Goal: Task Accomplishment & Management: Manage account settings

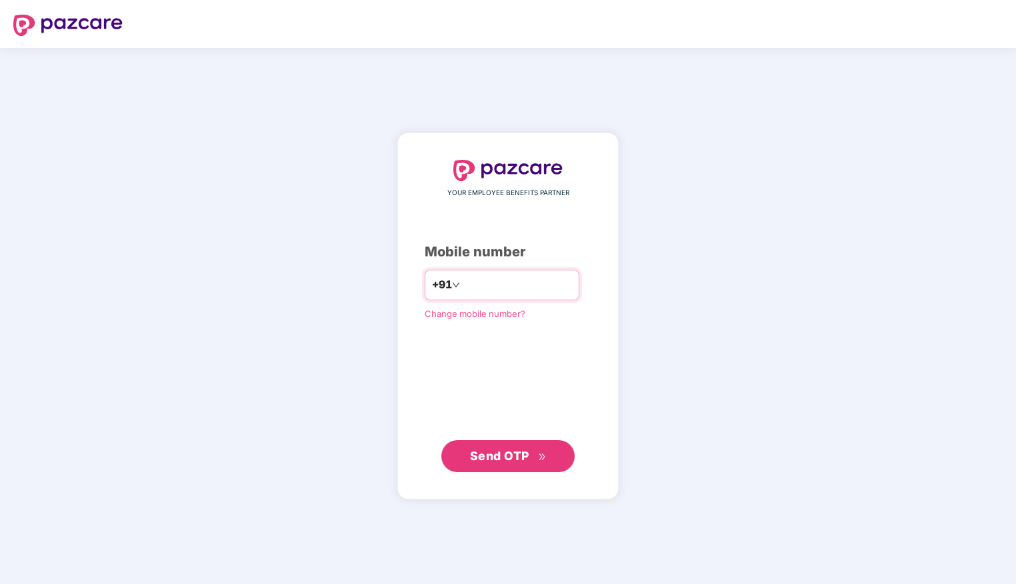
click at [468, 277] on input "number" at bounding box center [516, 285] width 109 height 21
type input "**********"
click at [496, 450] on span "Send OTP" at bounding box center [499, 455] width 59 height 14
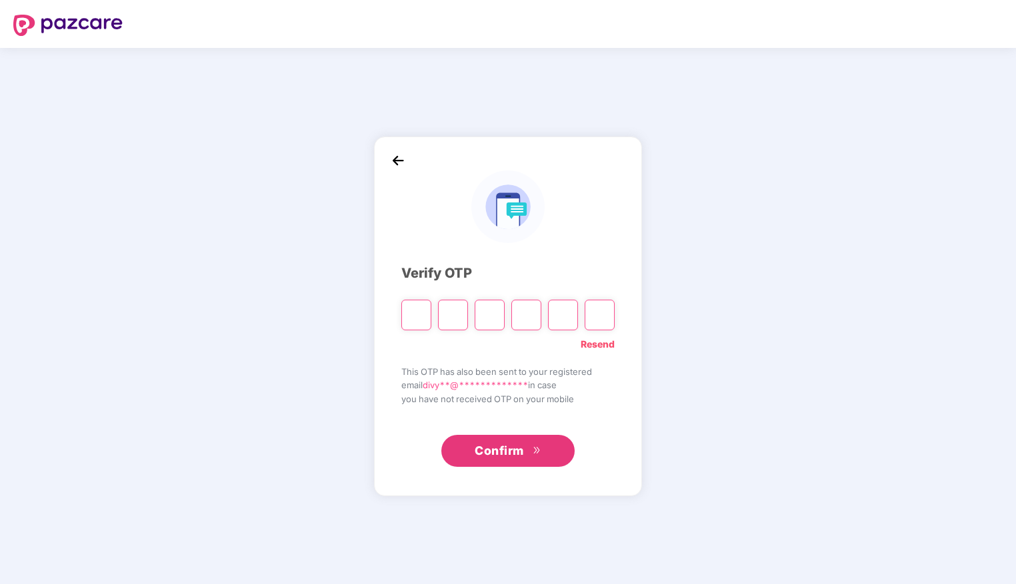
type input "*"
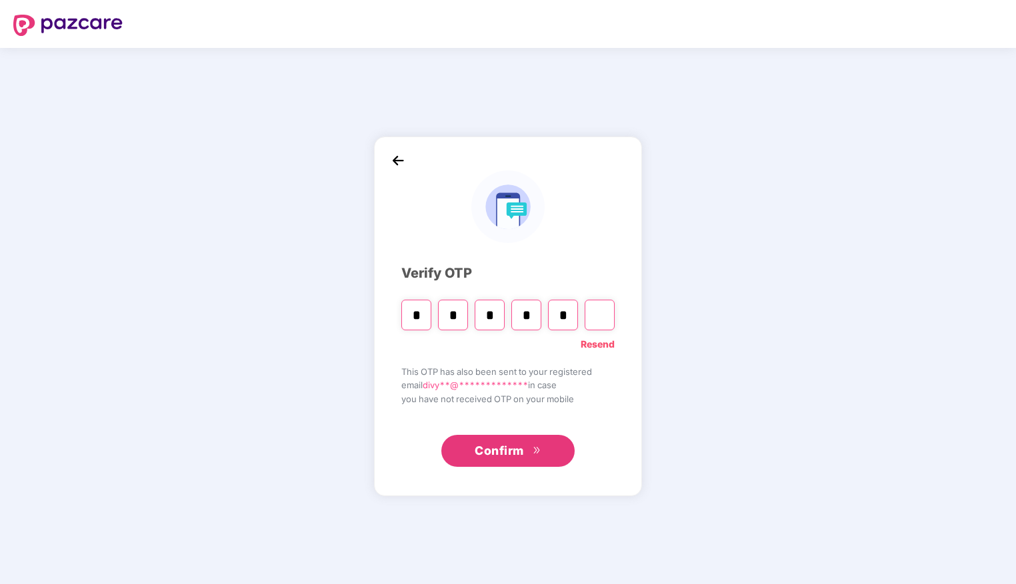
type input "*"
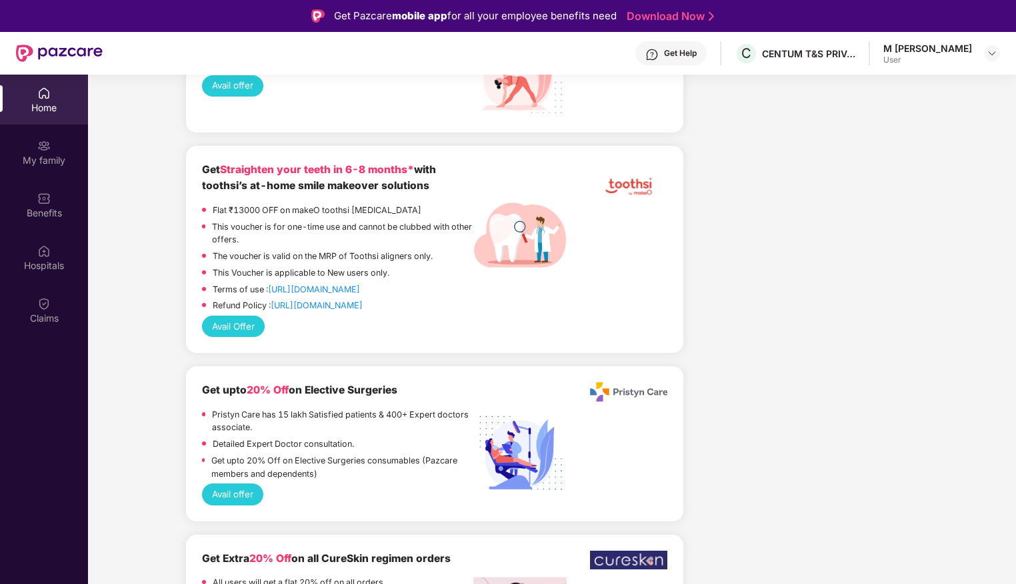
scroll to position [1683, 0]
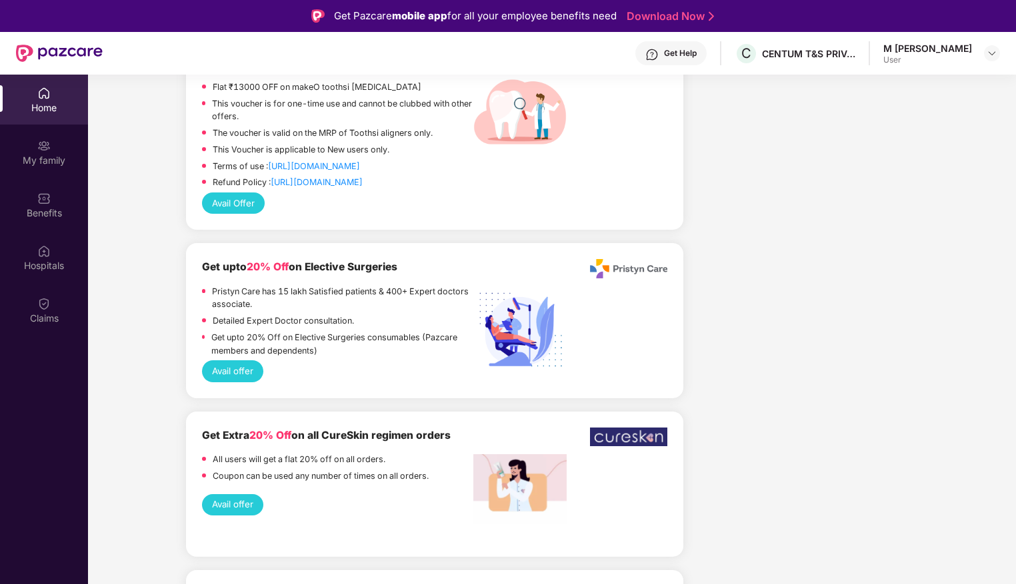
click at [982, 55] on div "M Divya User" at bounding box center [941, 53] width 117 height 23
click at [990, 49] on img at bounding box center [991, 53] width 11 height 11
click at [904, 125] on div "M [PERSON_NAME]" at bounding box center [924, 121] width 89 height 13
click at [42, 144] on img at bounding box center [43, 145] width 13 height 13
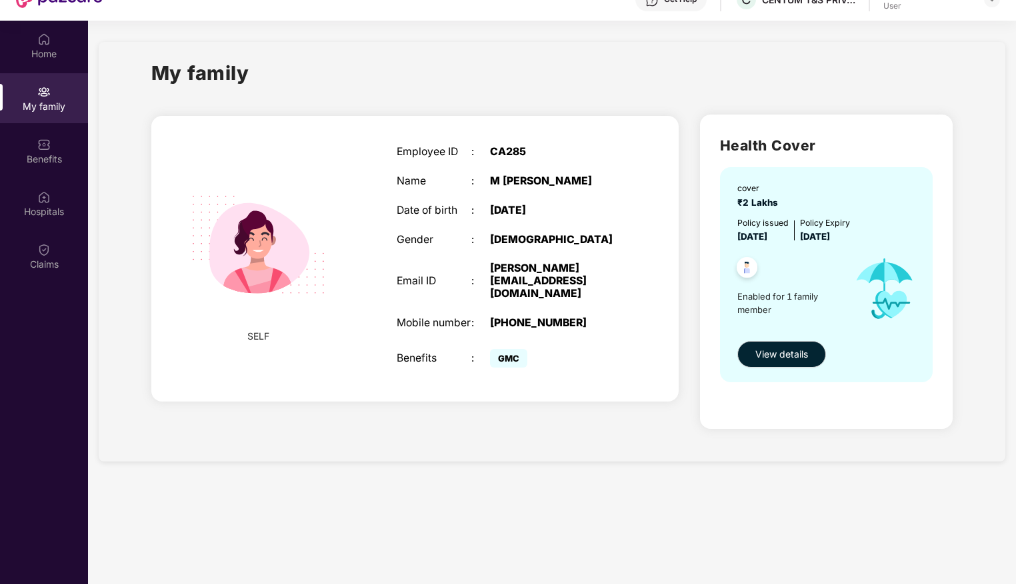
scroll to position [53, 0]
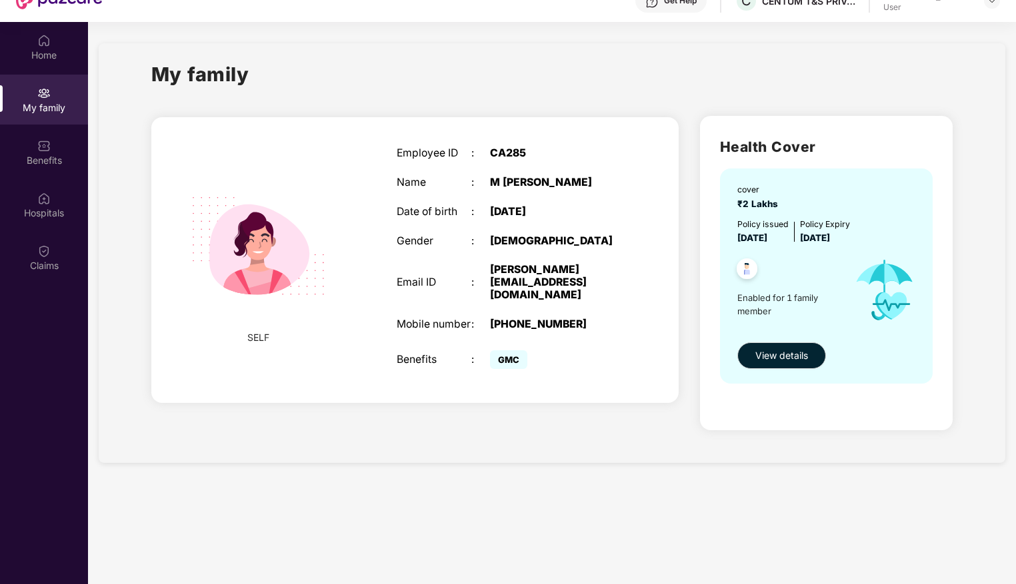
click at [755, 301] on span "Enabled for 1 family member" at bounding box center [789, 304] width 105 height 27
click at [766, 355] on span "View details" at bounding box center [781, 356] width 53 height 15
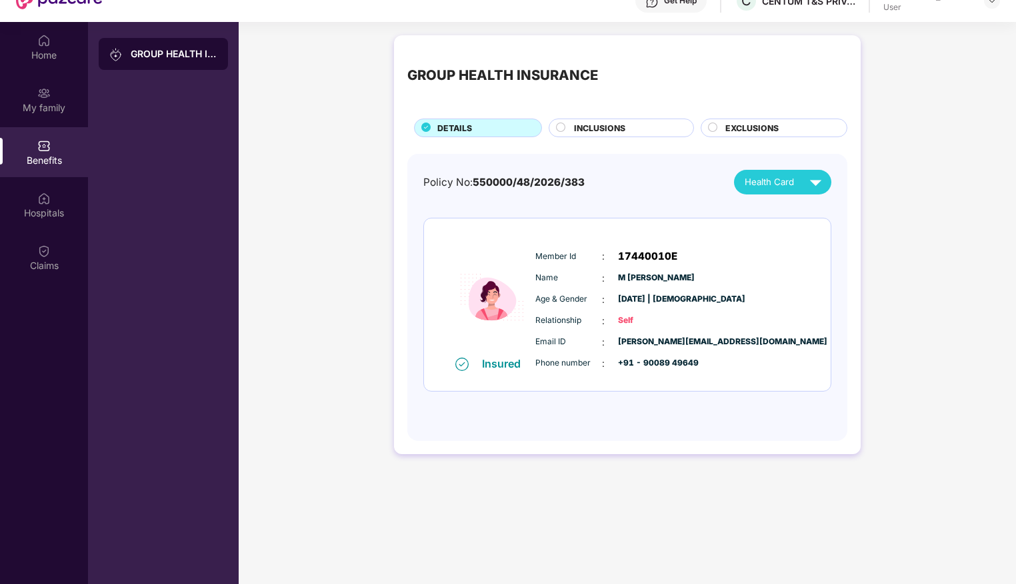
click at [616, 135] on div "INCLUSIONS" at bounding box center [626, 129] width 119 height 15
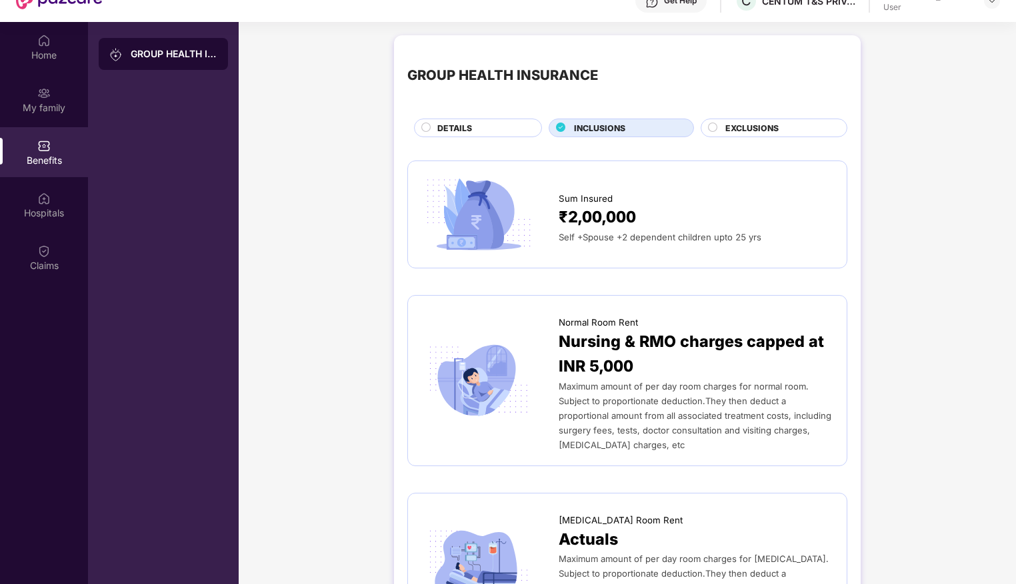
click at [729, 122] on span "EXCLUSIONS" at bounding box center [751, 128] width 53 height 13
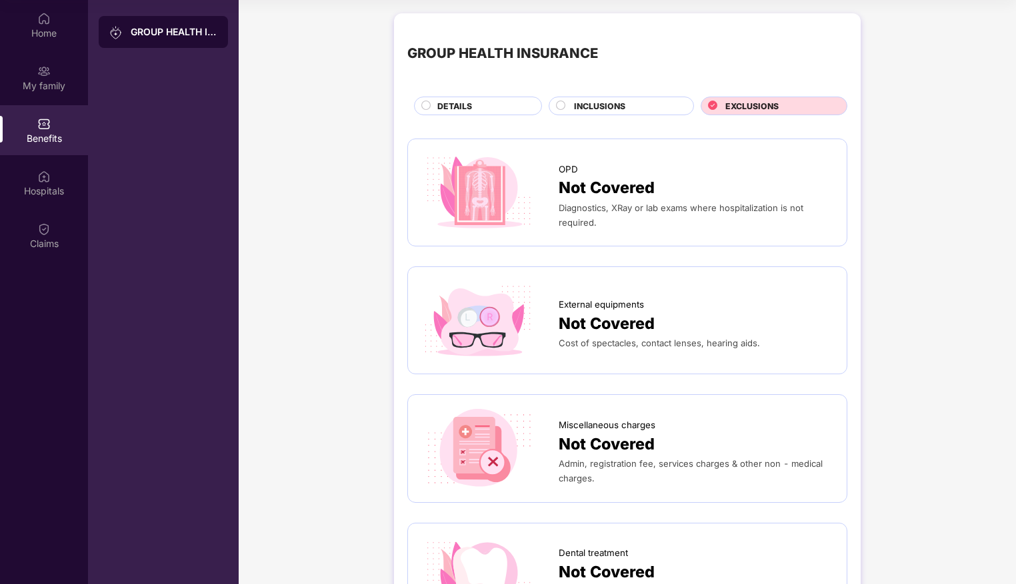
click at [579, 109] on span "INCLUSIONS" at bounding box center [599, 106] width 51 height 13
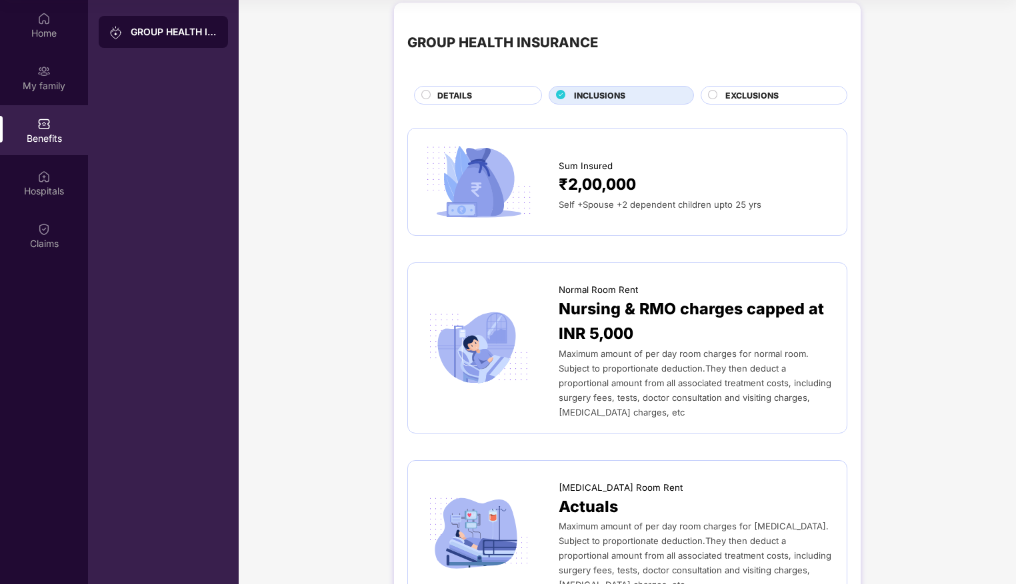
scroll to position [9, 0]
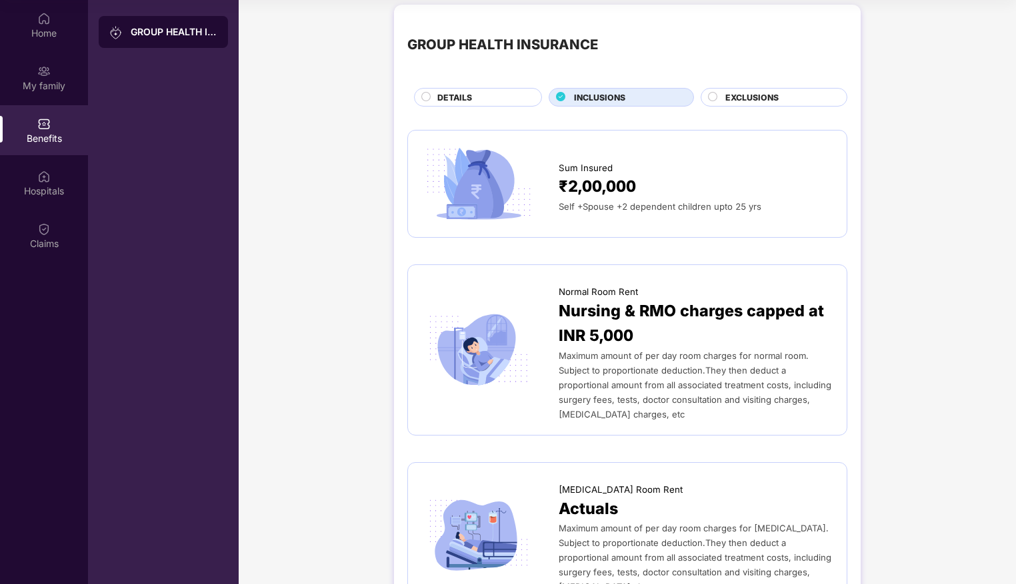
click at [643, 194] on div "₹2,00,000" at bounding box center [695, 187] width 275 height 25
click at [526, 163] on img at bounding box center [478, 184] width 115 height 80
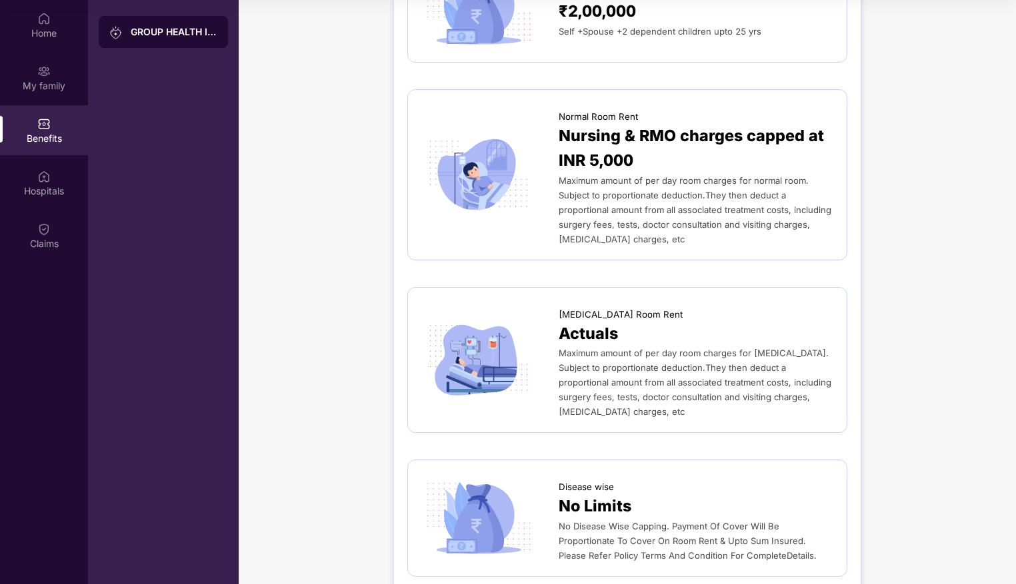
scroll to position [0, 0]
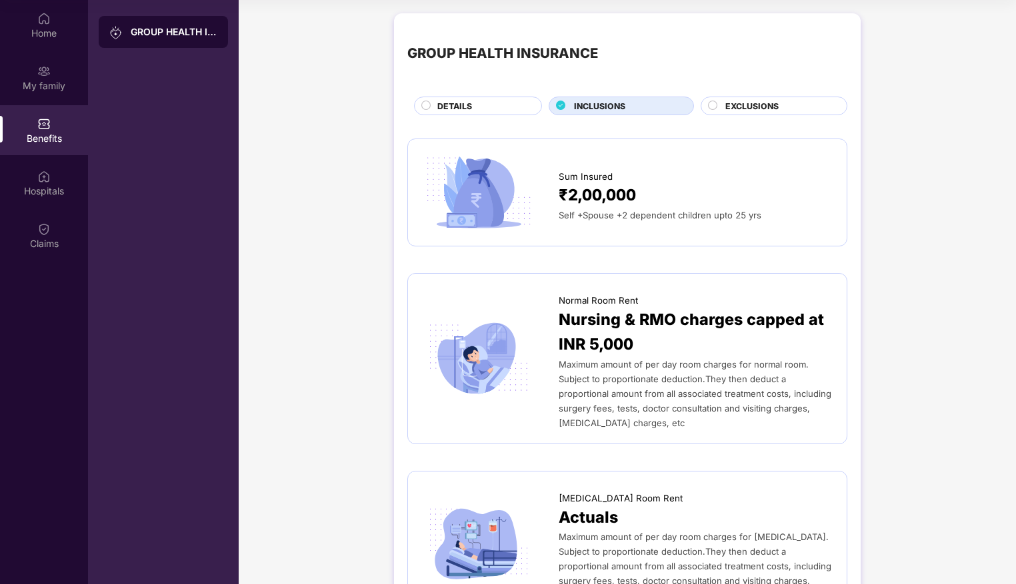
click at [689, 213] on span "Self +Spouse +2 dependent children upto 25 yrs" at bounding box center [659, 215] width 203 height 11
click at [437, 95] on div "GROUP HEALTH INSURANCE DETAILS INCLUSIONS EXCLUSIONS" at bounding box center [627, 71] width 440 height 89
click at [438, 103] on span "DETAILS" at bounding box center [454, 106] width 35 height 13
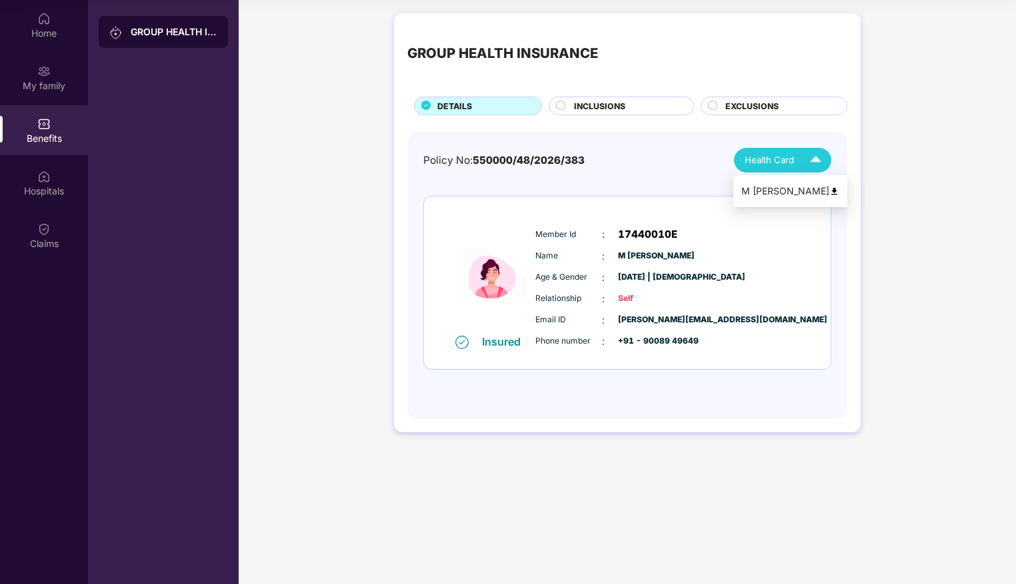
click at [782, 161] on span "Health Card" at bounding box center [768, 160] width 49 height 14
click at [542, 161] on span "550000/48/2026/383" at bounding box center [528, 160] width 112 height 13
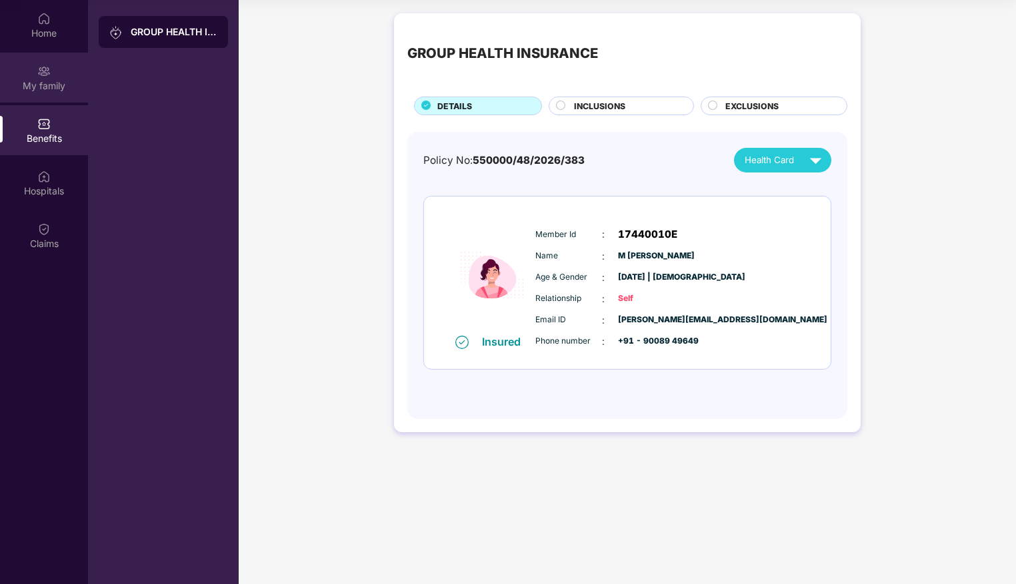
click at [52, 81] on div "My family" at bounding box center [44, 85] width 88 height 13
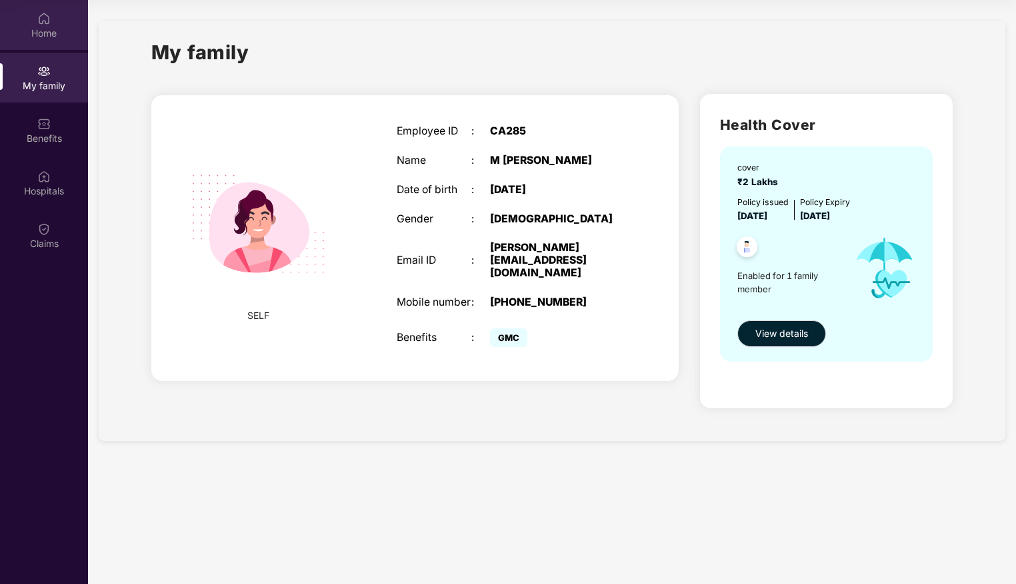
click at [50, 37] on div "Home" at bounding box center [44, 33] width 88 height 13
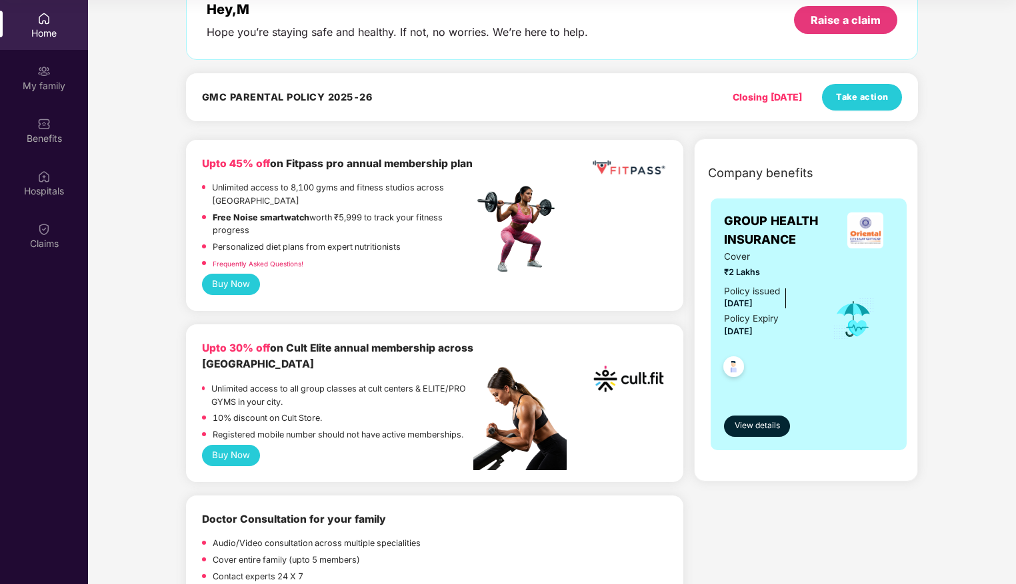
scroll to position [83, 0]
click at [864, 91] on span "Take action" at bounding box center [862, 96] width 53 height 13
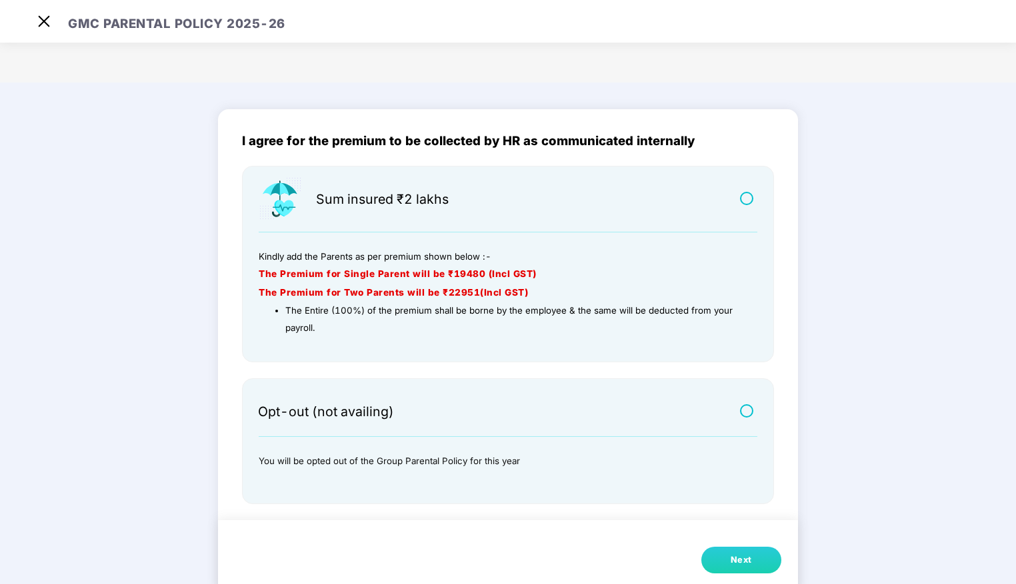
click at [728, 562] on button "Next" at bounding box center [741, 560] width 80 height 27
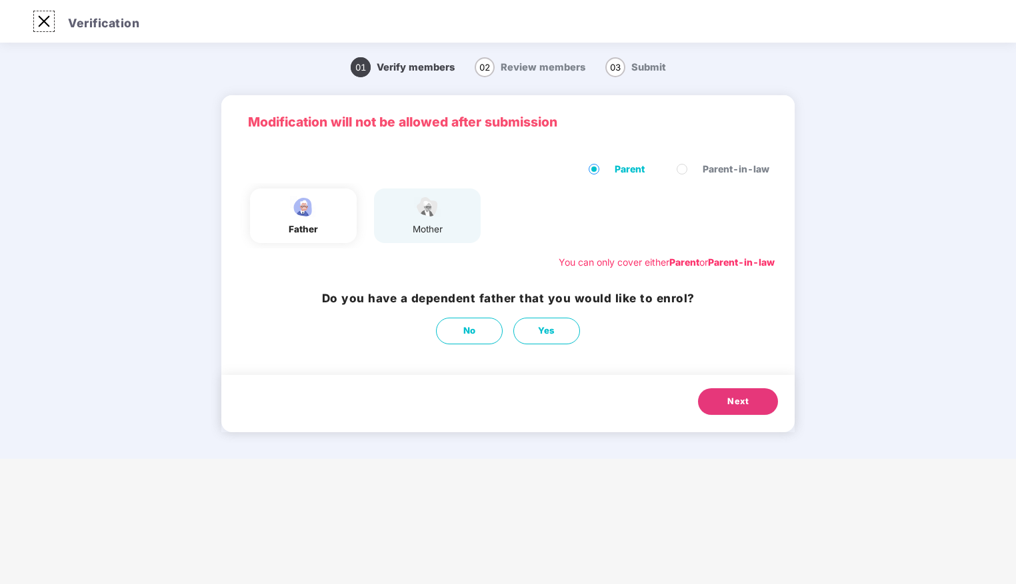
click at [42, 15] on img at bounding box center [43, 21] width 21 height 21
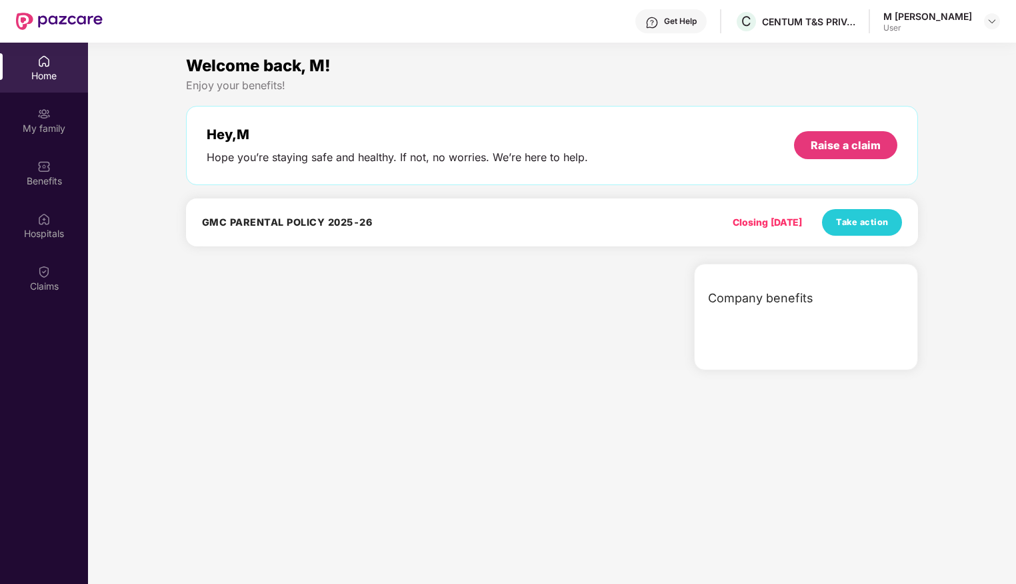
scroll to position [75, 0]
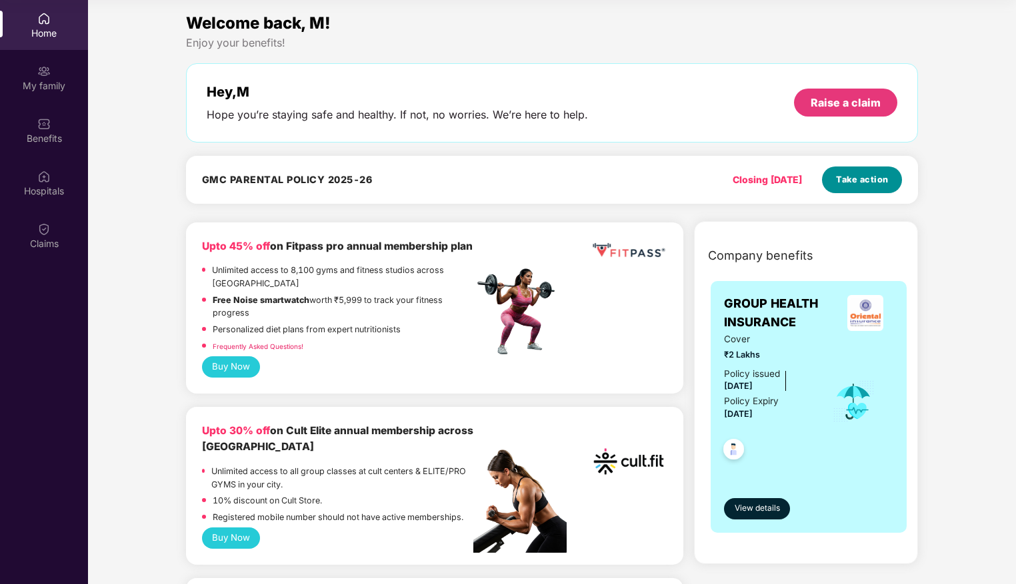
click at [842, 187] on button "Take action" at bounding box center [862, 180] width 80 height 27
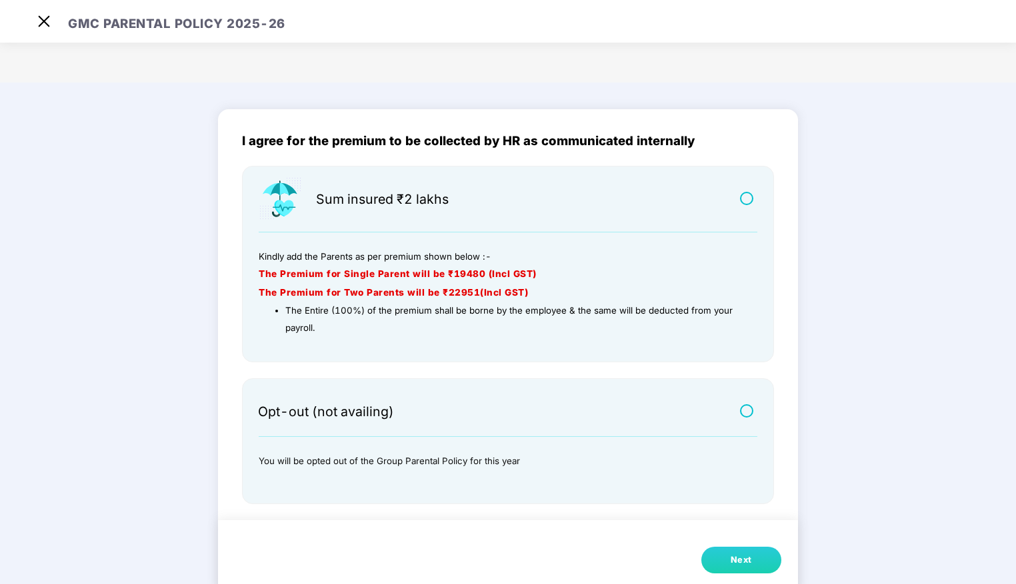
scroll to position [9, 0]
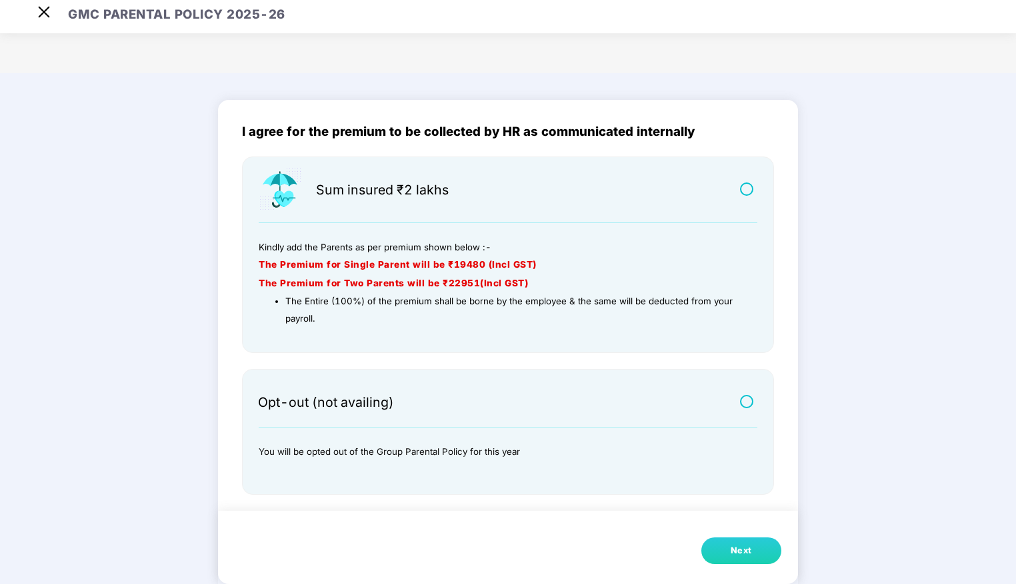
click at [734, 399] on div at bounding box center [743, 394] width 28 height 29
click at [744, 399] on label at bounding box center [748, 401] width 17 height 11
click at [720, 541] on button "Next" at bounding box center [741, 551] width 80 height 27
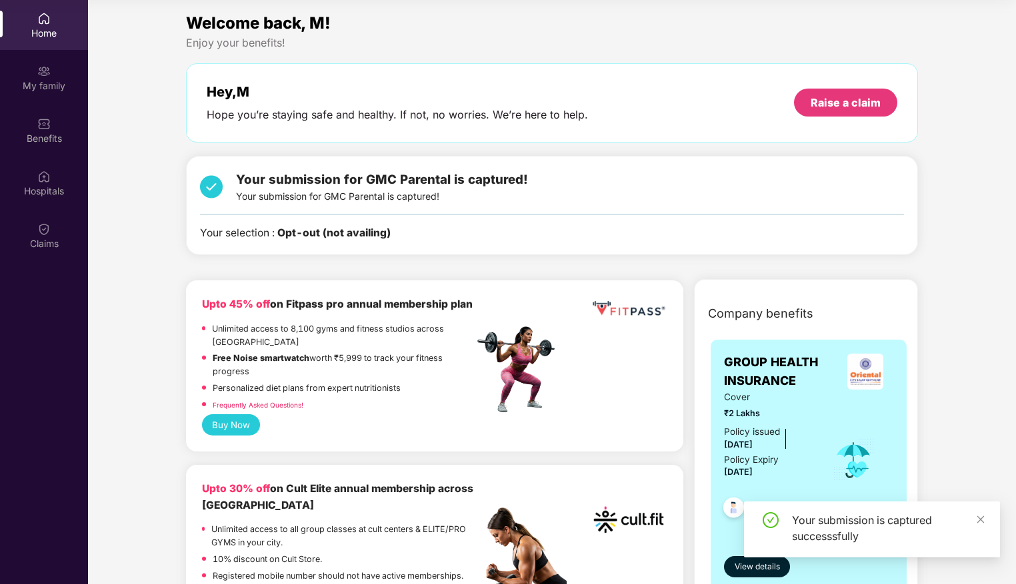
click at [430, 193] on div "Your submission for GMC Parental is captured! Your submission for GMC Parental …" at bounding box center [382, 187] width 292 height 34
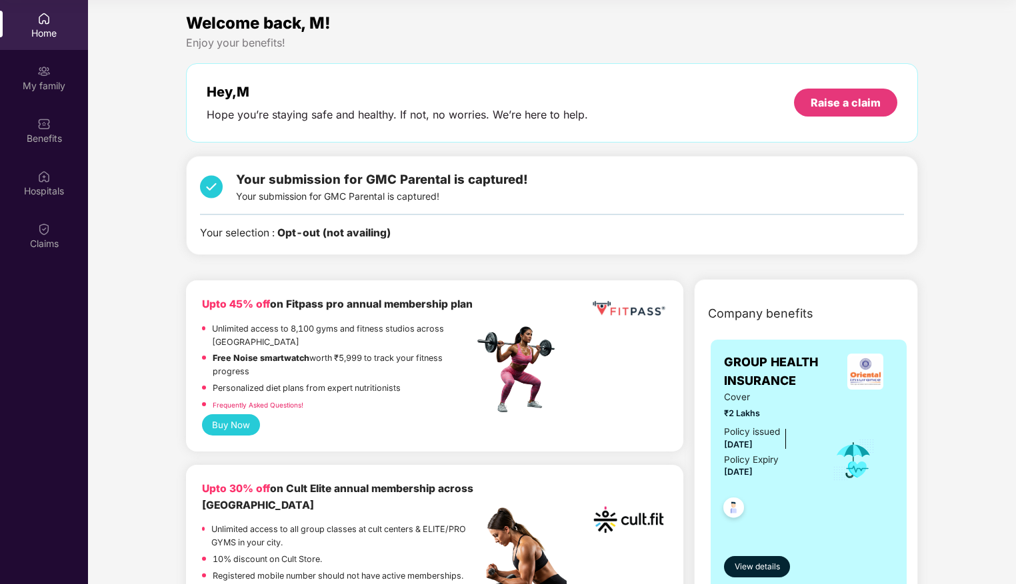
click at [229, 240] on div "Your selection : Opt-out (not availing)" at bounding box center [295, 233] width 191 height 16
click at [229, 232] on div "Your selection : Opt-out (not availing)" at bounding box center [295, 233] width 191 height 16
click at [211, 189] on img at bounding box center [211, 187] width 23 height 34
click at [335, 207] on div "Your submission for GMC Parental is captured! Your submission for GMC Parental …" at bounding box center [552, 206] width 704 height 72
click at [319, 234] on b "Opt-out (not availing)" at bounding box center [333, 233] width 113 height 13
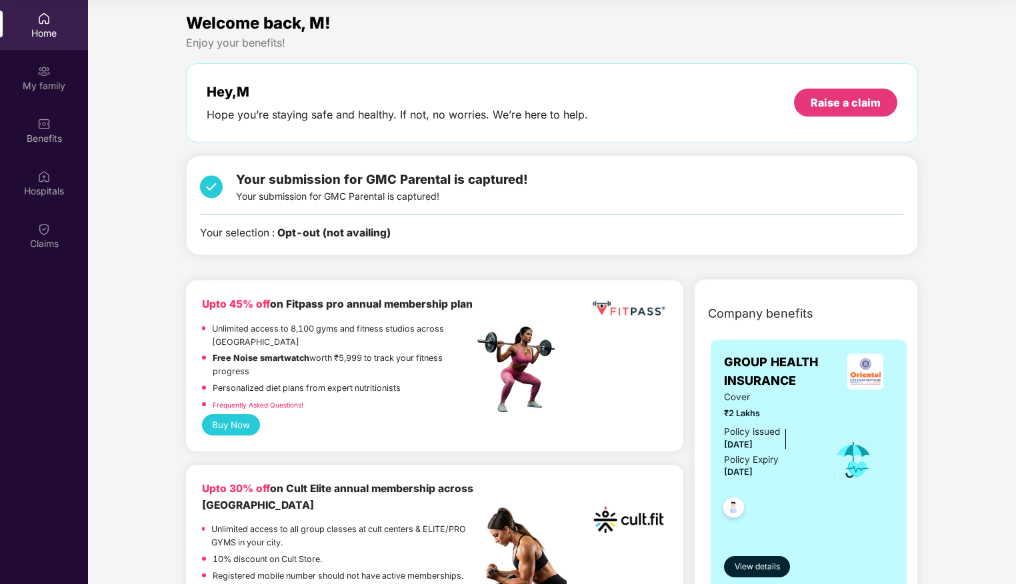
click at [371, 183] on span "Your submission for GMC Parental is captured!" at bounding box center [382, 179] width 292 height 15
drag, startPoint x: 371, startPoint y: 183, endPoint x: 425, endPoint y: 189, distance: 54.9
click at [425, 189] on div "Your submission for GMC Parental is captured! Your submission for GMC Parental …" at bounding box center [382, 187] width 292 height 34
click at [283, 233] on b "Opt-out (not availing)" at bounding box center [333, 233] width 113 height 13
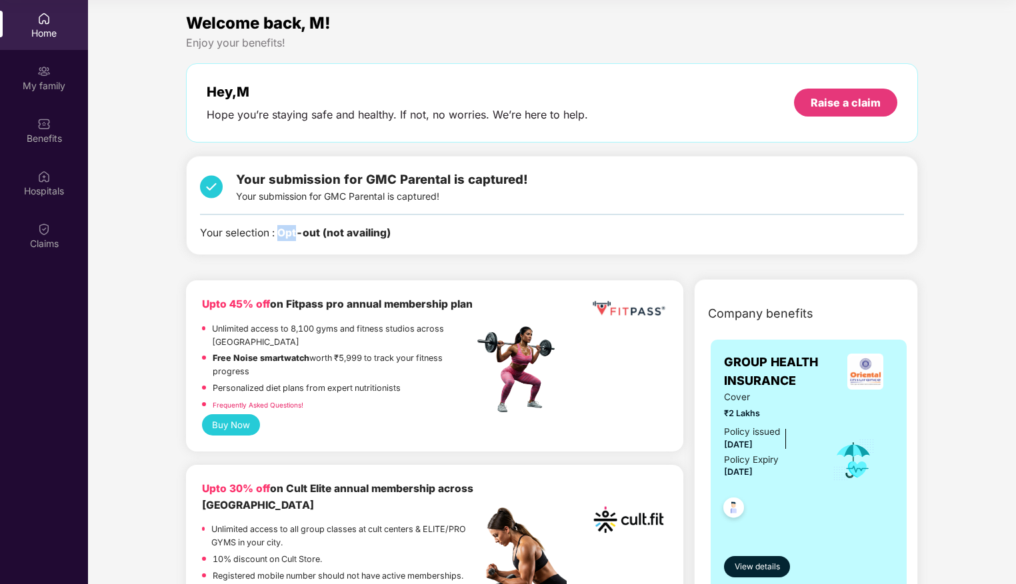
click at [283, 233] on b "Opt-out (not availing)" at bounding box center [333, 233] width 113 height 13
click at [46, 42] on div "Home" at bounding box center [44, 25] width 88 height 50
click at [206, 189] on img at bounding box center [211, 187] width 23 height 34
drag, startPoint x: 317, startPoint y: 212, endPoint x: 321, endPoint y: 235, distance: 23.0
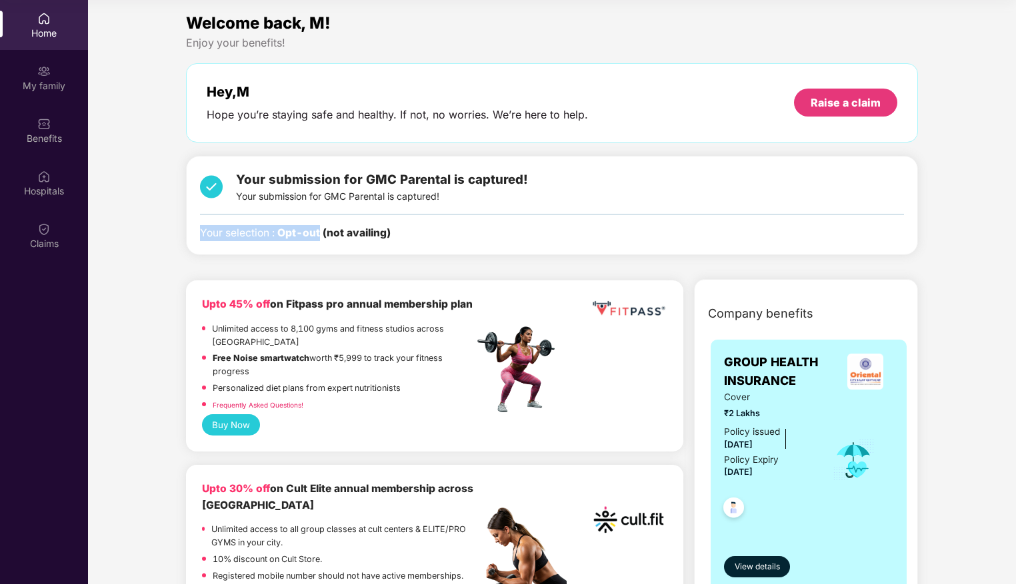
click at [321, 235] on div "Your submission for GMC Parental is captured! Your submission for GMC Parental …" at bounding box center [552, 206] width 704 height 72
click at [321, 235] on b "Opt-out (not availing)" at bounding box center [333, 233] width 113 height 13
click at [389, 231] on b "Opt-out (not availing)" at bounding box center [333, 233] width 113 height 13
drag, startPoint x: 389, startPoint y: 231, endPoint x: 341, endPoint y: 181, distance: 69.3
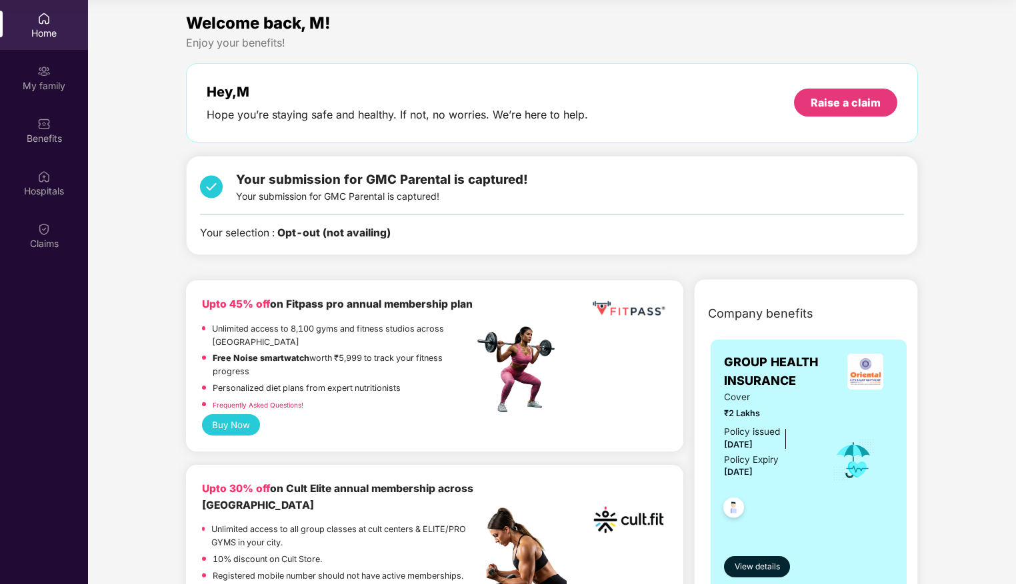
click at [341, 181] on span "Your submission for GMC Parental is captured!" at bounding box center [382, 179] width 292 height 15
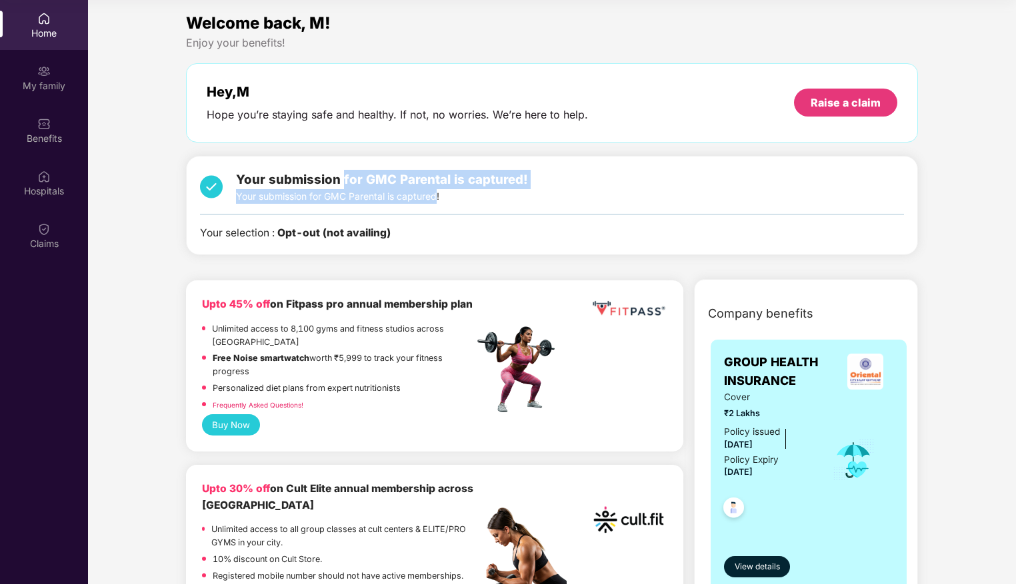
drag, startPoint x: 341, startPoint y: 181, endPoint x: 429, endPoint y: 197, distance: 89.9
click at [429, 197] on div "Your submission for GMC Parental is captured! Your submission for GMC Parental …" at bounding box center [382, 187] width 292 height 34
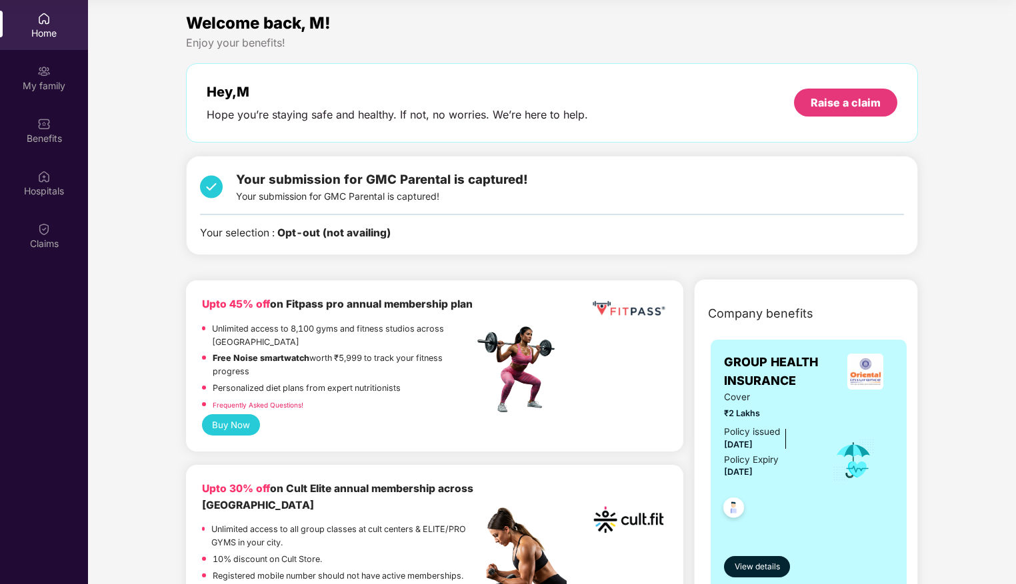
drag, startPoint x: 429, startPoint y: 197, endPoint x: 409, endPoint y: 226, distance: 35.9
click at [409, 226] on div "Your selection : Opt-out (not availing)" at bounding box center [552, 233] width 704 height 16
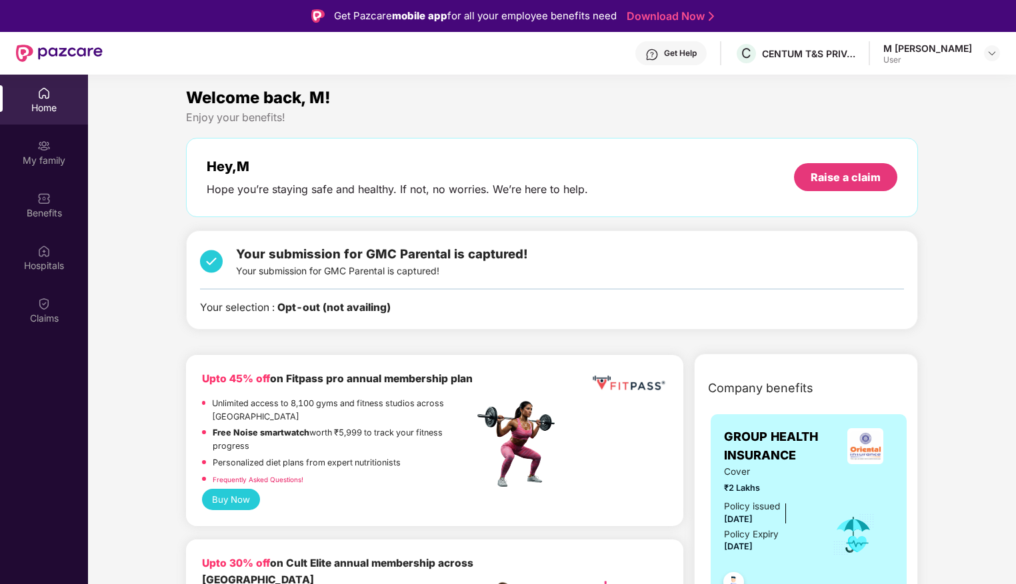
click at [971, 71] on div "Get Help C CENTUM T&S PRIVATE LIMITED M Divya User" at bounding box center [551, 53] width 897 height 43
click at [982, 55] on div "M Divya User" at bounding box center [941, 53] width 117 height 23
click at [992, 53] on img at bounding box center [991, 53] width 11 height 11
click at [890, 127] on div "M [PERSON_NAME]" at bounding box center [924, 121] width 89 height 13
drag, startPoint x: 318, startPoint y: 317, endPoint x: 343, endPoint y: 310, distance: 25.5
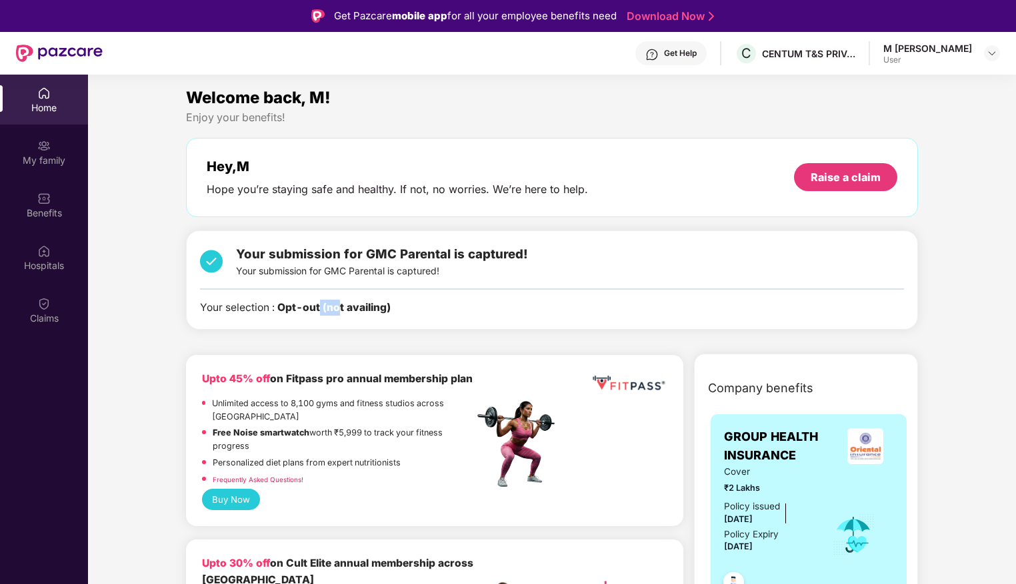
click at [343, 310] on div "Your submission for GMC Parental is captured! Your submission for GMC Parental …" at bounding box center [552, 281] width 732 height 100
click at [343, 310] on b "Opt-out (not availing)" at bounding box center [333, 307] width 113 height 13
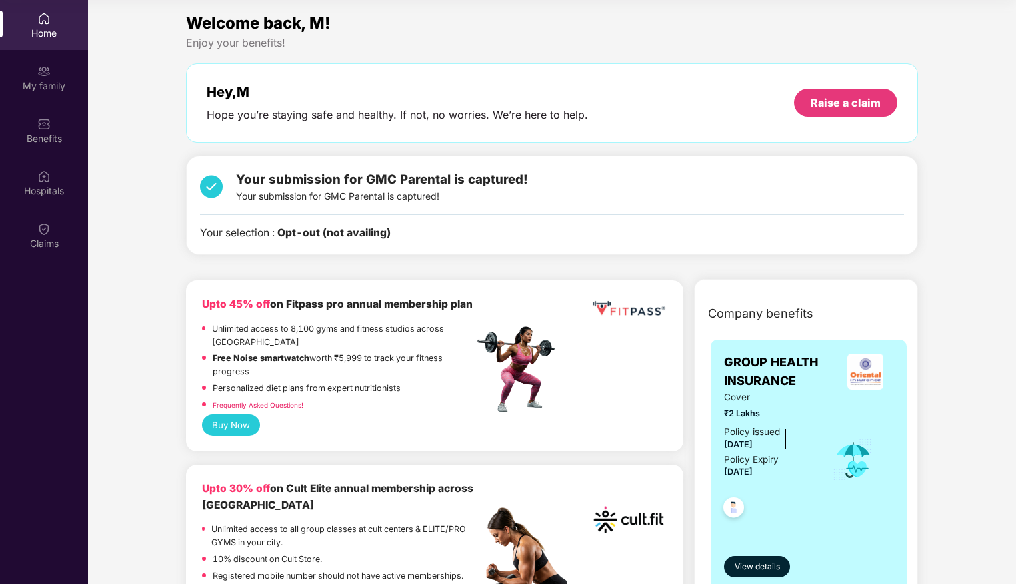
click at [347, 193] on div "Your submission for GMC Parental is captured! Your submission for GMC Parental …" at bounding box center [382, 187] width 292 height 34
drag, startPoint x: 448, startPoint y: 174, endPoint x: 514, endPoint y: 186, distance: 67.1
click at [514, 186] on span "Your submission for GMC Parental is captured!" at bounding box center [382, 179] width 292 height 15
drag, startPoint x: 514, startPoint y: 186, endPoint x: 538, endPoint y: 211, distance: 34.9
click at [538, 211] on div "Your submission for GMC Parental is captured! Your submission for GMC Parental …" at bounding box center [552, 206] width 704 height 72
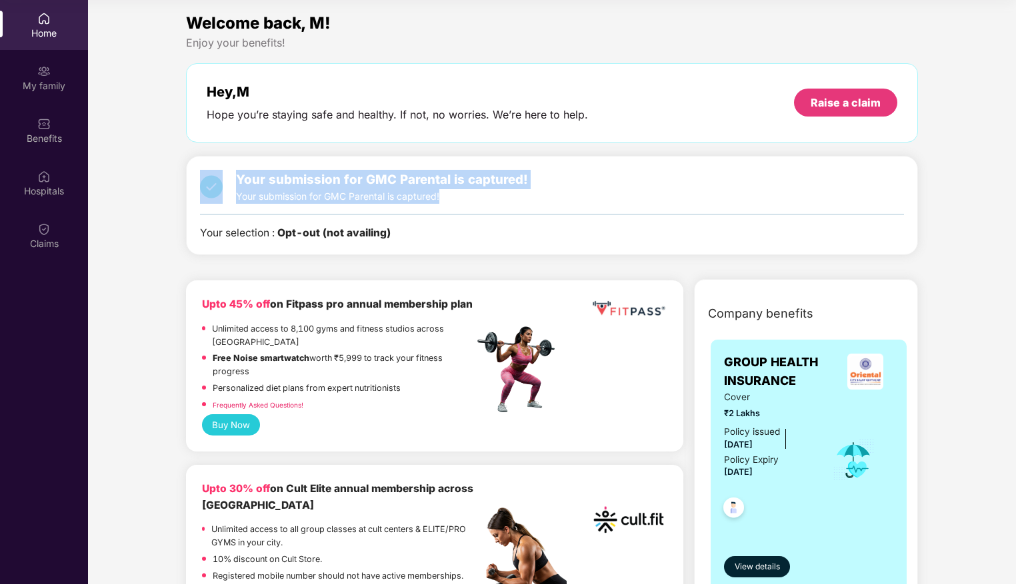
drag, startPoint x: 442, startPoint y: 194, endPoint x: 227, endPoint y: 189, distance: 215.3
click at [227, 189] on div "Your submission for GMC Parental is captured! Your submission for GMC Parental …" at bounding box center [364, 187] width 328 height 34
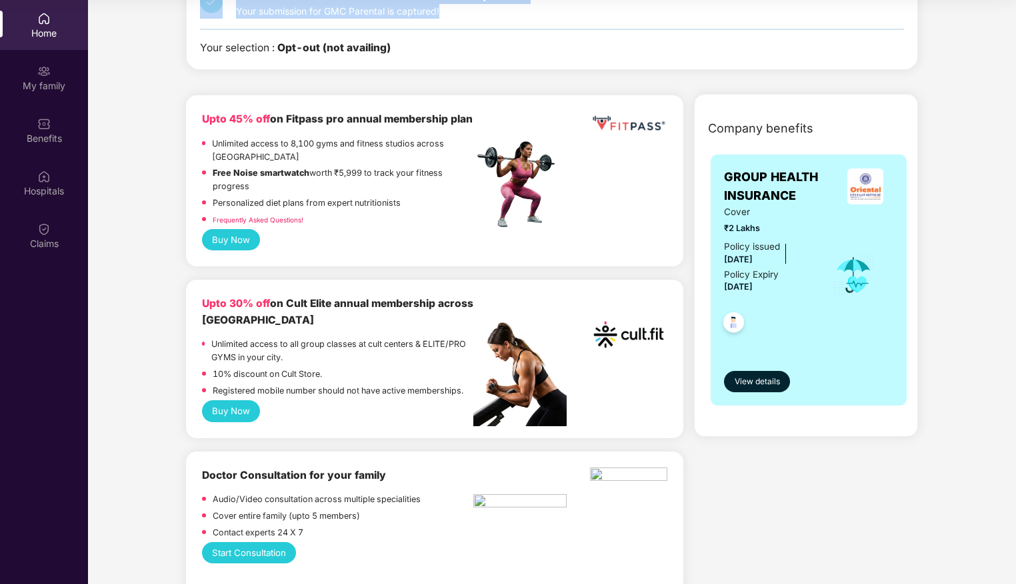
scroll to position [186, 0]
click at [762, 379] on span "View details" at bounding box center [756, 381] width 45 height 13
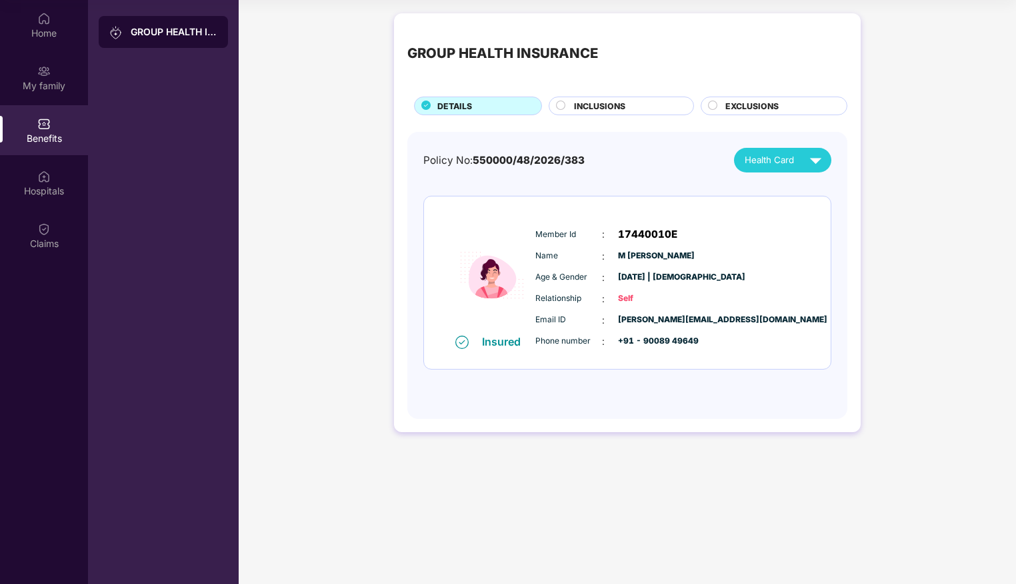
click at [621, 103] on span "INCLUSIONS" at bounding box center [599, 106] width 51 height 13
